Goal: Navigation & Orientation: Find specific page/section

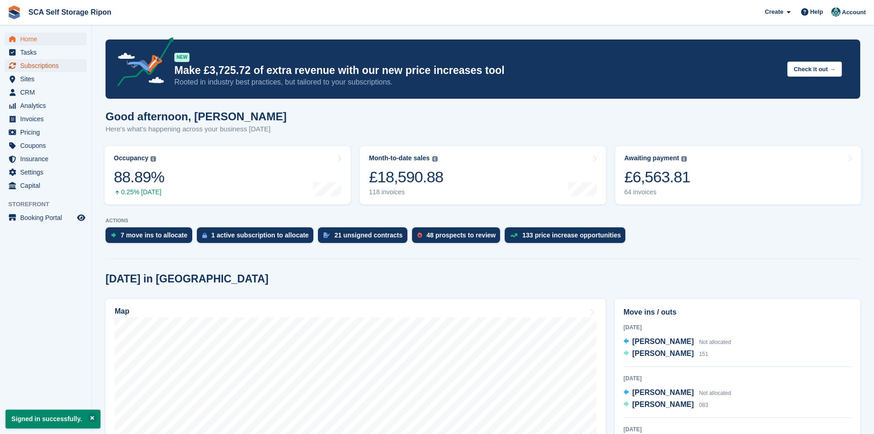
click at [54, 64] on span "Subscriptions" at bounding box center [47, 65] width 55 height 13
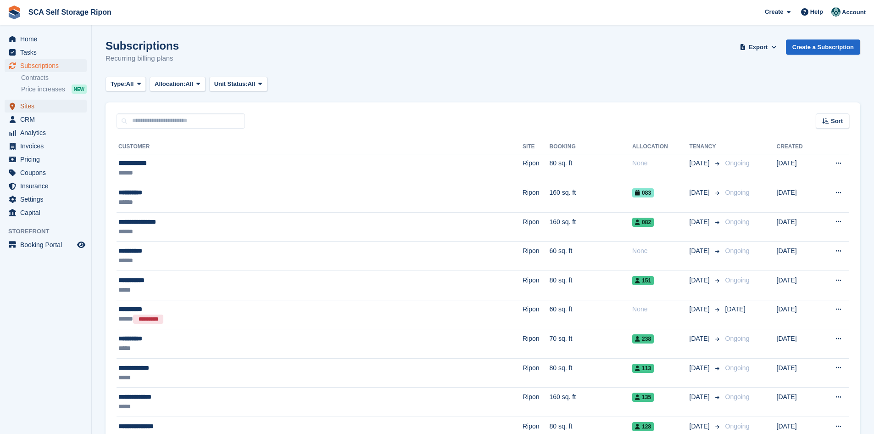
click at [41, 104] on span "Sites" at bounding box center [47, 106] width 55 height 13
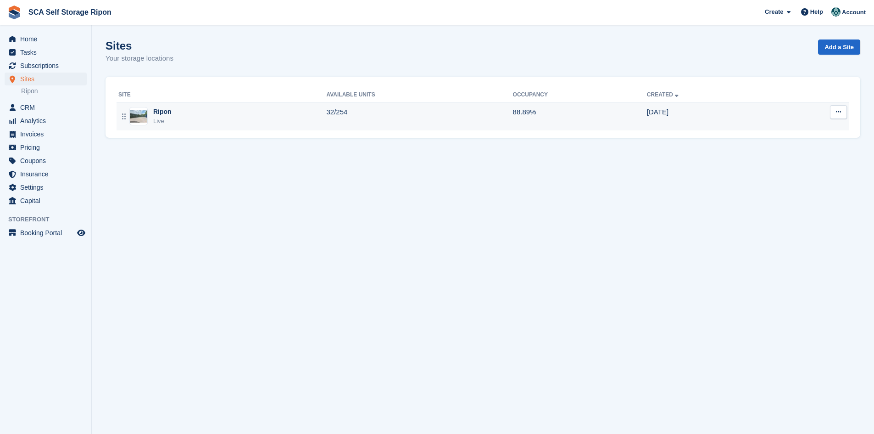
click at [192, 122] on div "Ripon Live" at bounding box center [222, 116] width 208 height 19
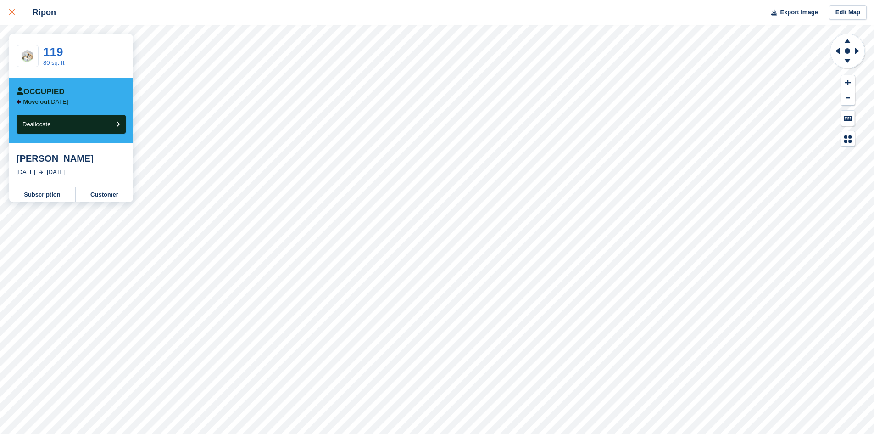
click at [10, 15] on div at bounding box center [16, 12] width 15 height 11
